Goal: Find specific page/section: Find specific page/section

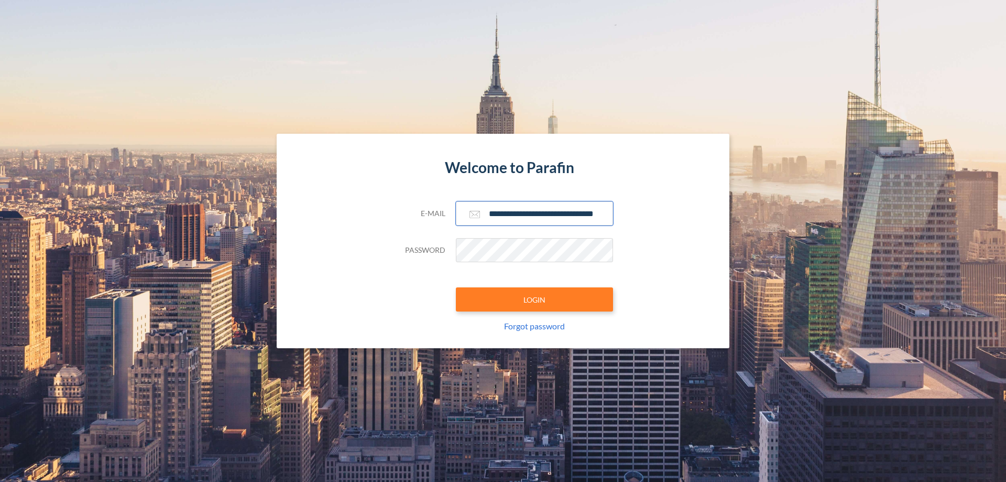
scroll to position [0, 17]
type input "**********"
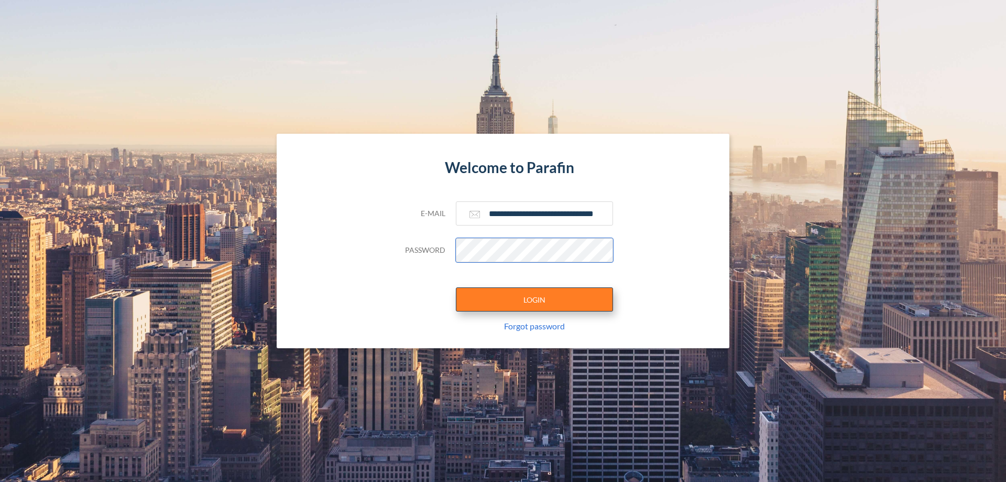
scroll to position [0, 0]
click at [535, 299] on button "LOGIN" at bounding box center [534, 299] width 157 height 24
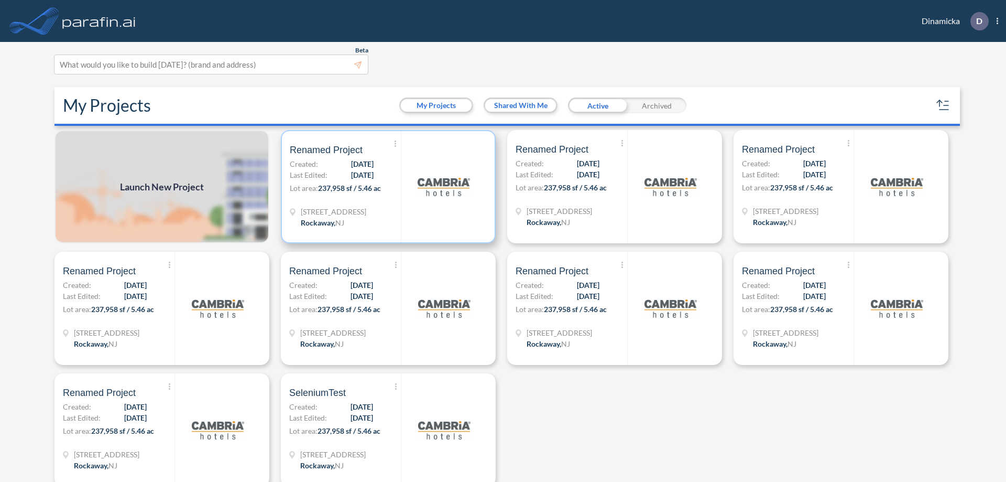
scroll to position [3, 0]
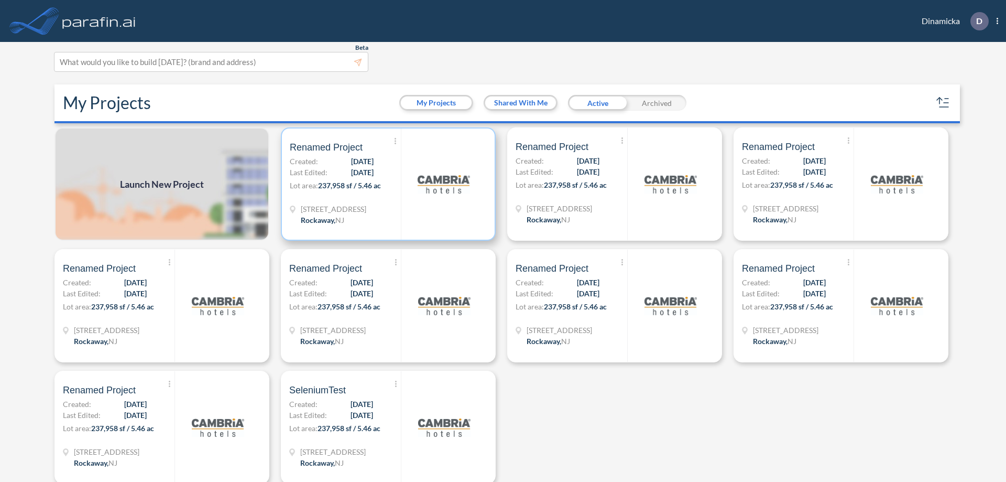
click at [386, 184] on p "Lot area: 237,958 sf / 5.46 ac" at bounding box center [345, 187] width 111 height 15
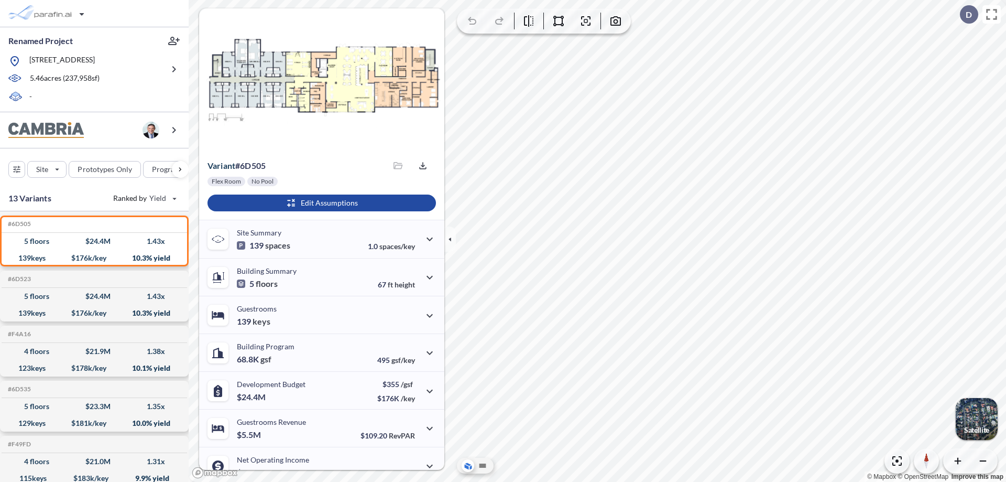
scroll to position [53, 0]
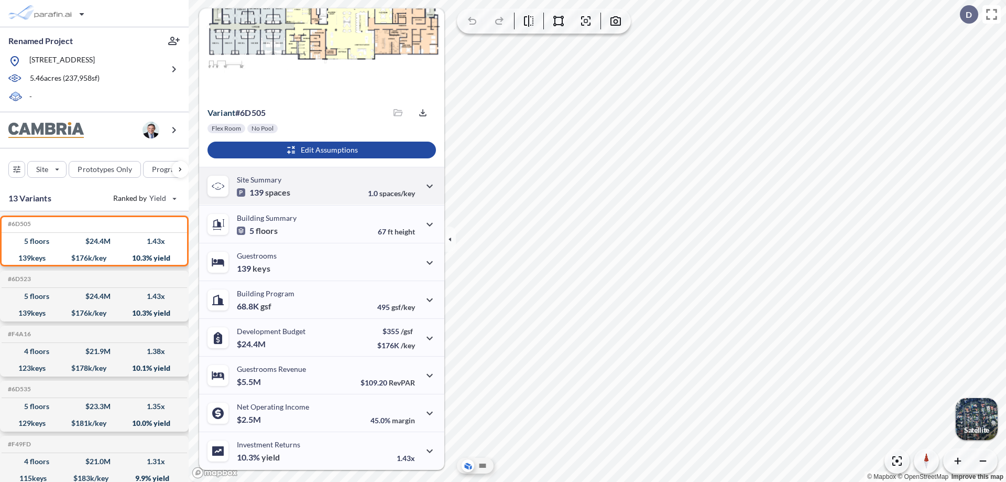
click at [320, 186] on div "Site Summary 139 spaces 1.0 spaces/key" at bounding box center [321, 186] width 245 height 38
